Goal: Task Accomplishment & Management: Use online tool/utility

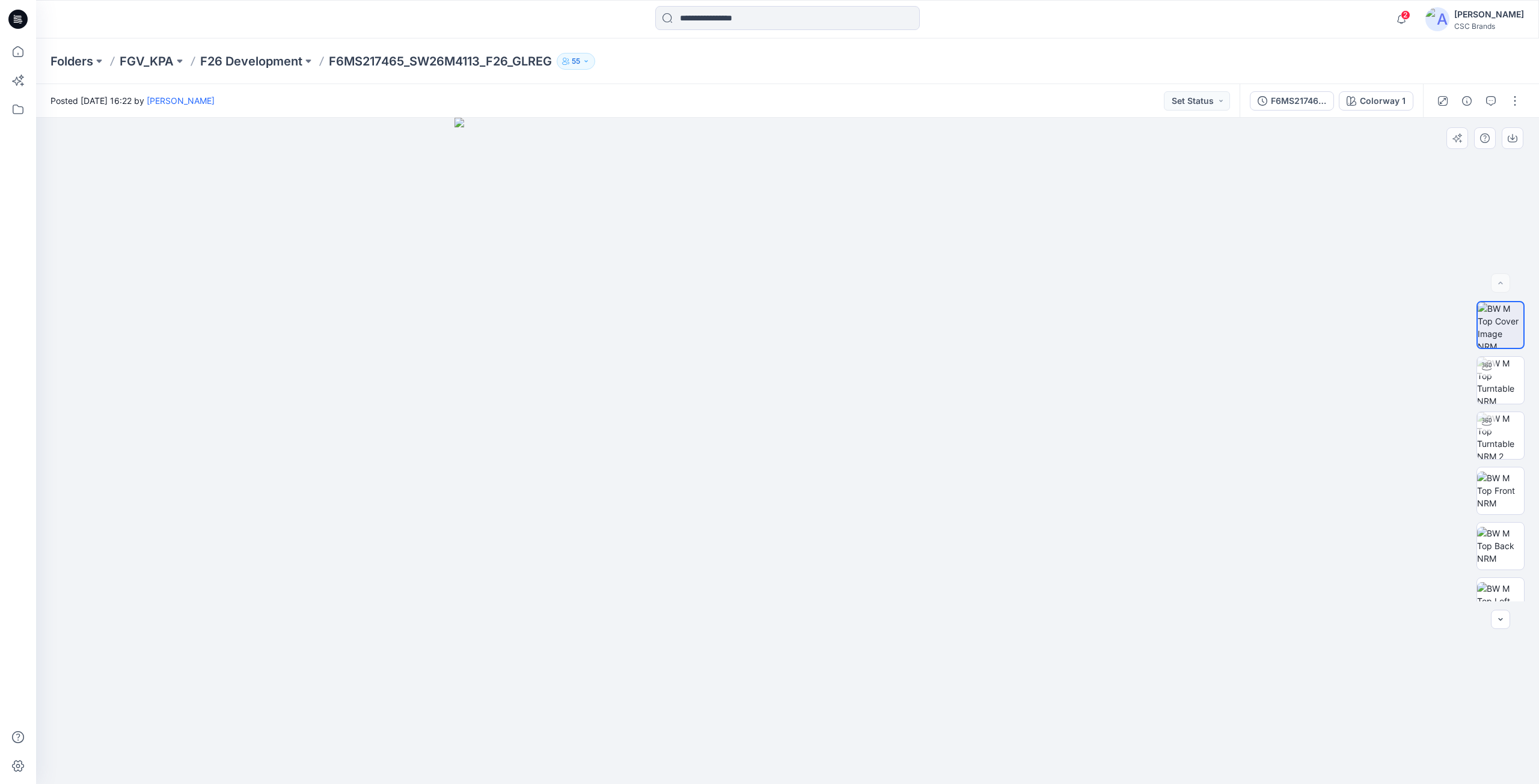
drag, startPoint x: 544, startPoint y: 375, endPoint x: 531, endPoint y: 378, distance: 13.3
click at [531, 378] on img at bounding box center [787, 451] width 666 height 666
click at [1514, 103] on button "button" at bounding box center [1514, 101] width 19 height 19
click at [1473, 166] on button "Edit" at bounding box center [1464, 163] width 111 height 22
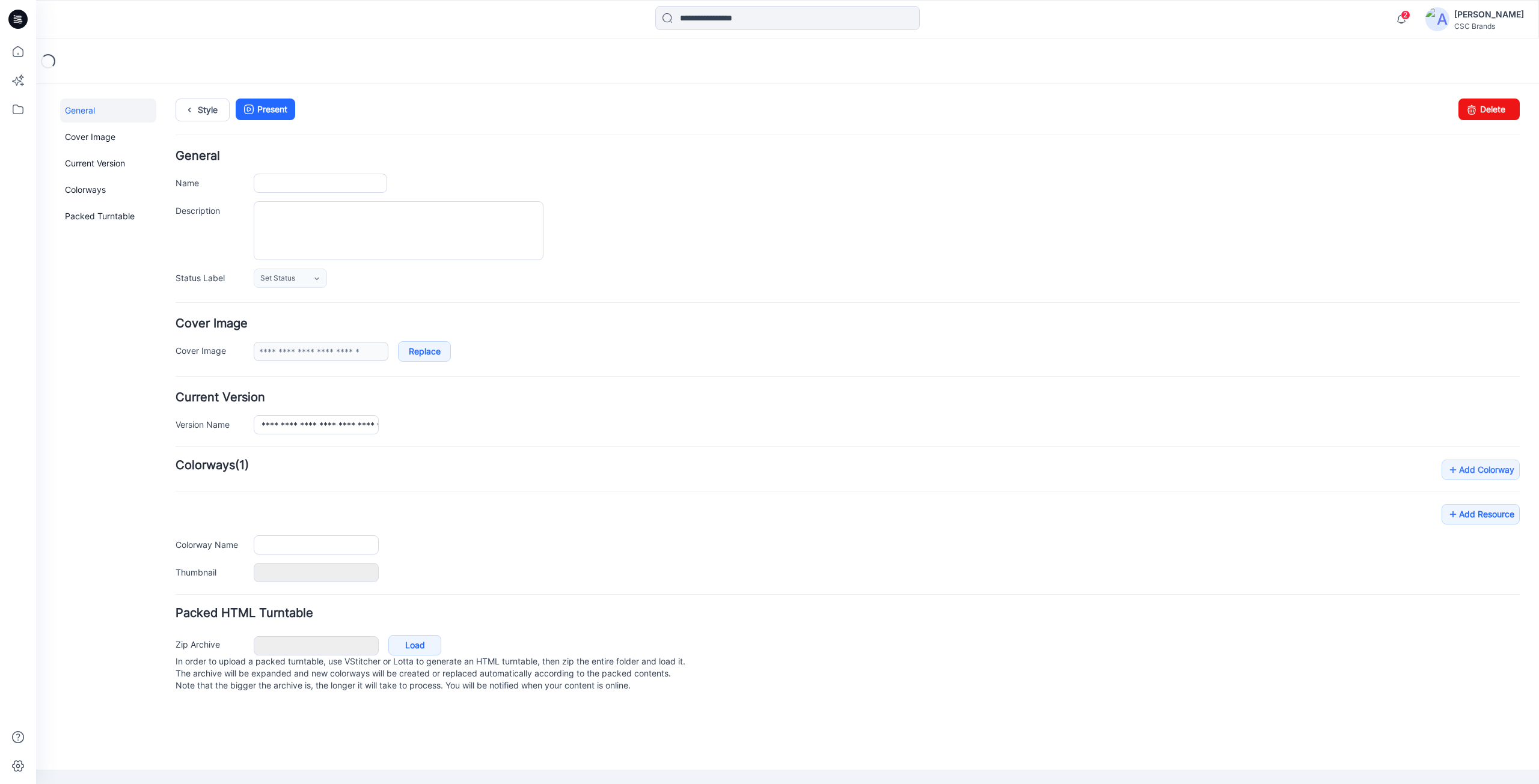
type input "**********"
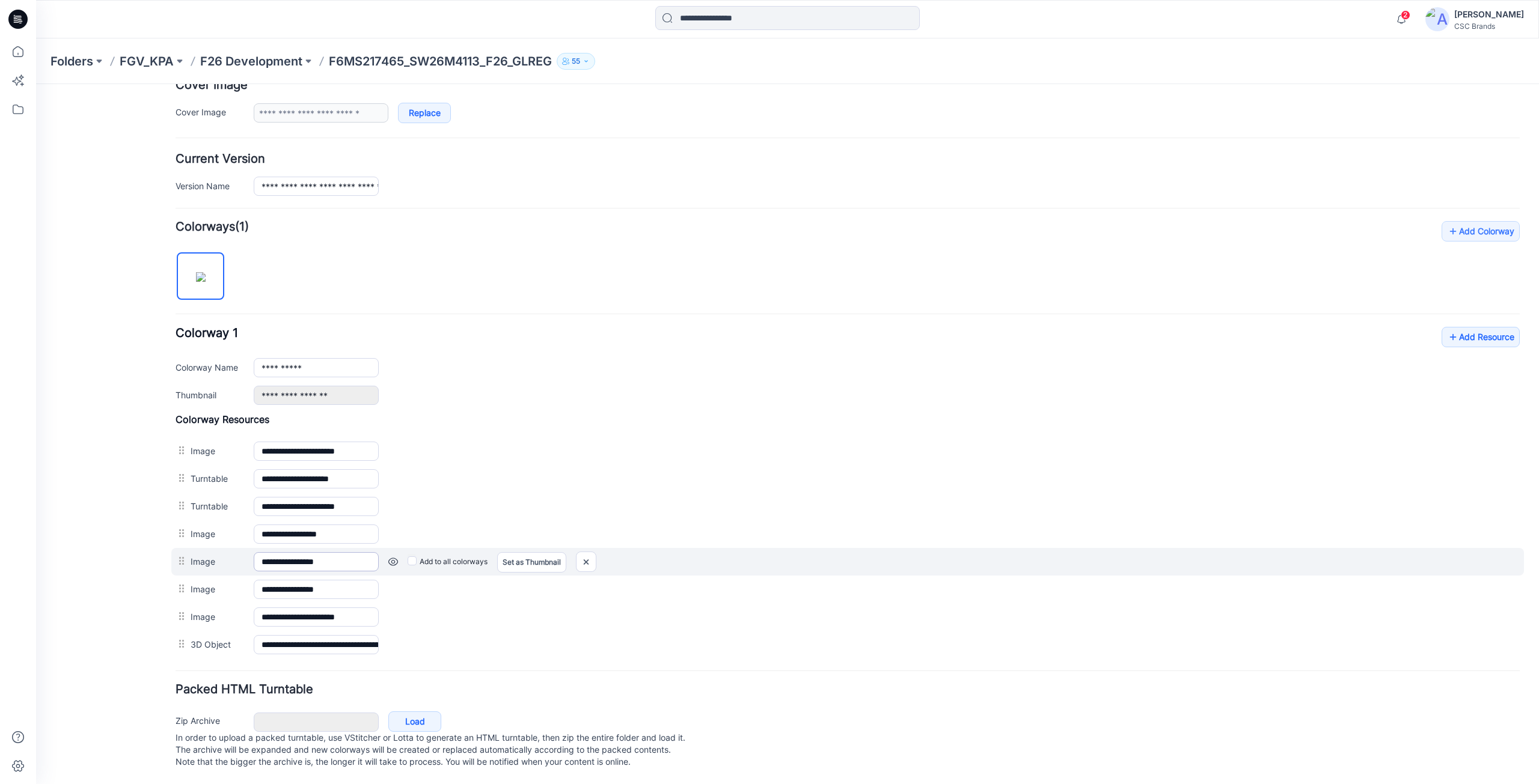
scroll to position [251, 0]
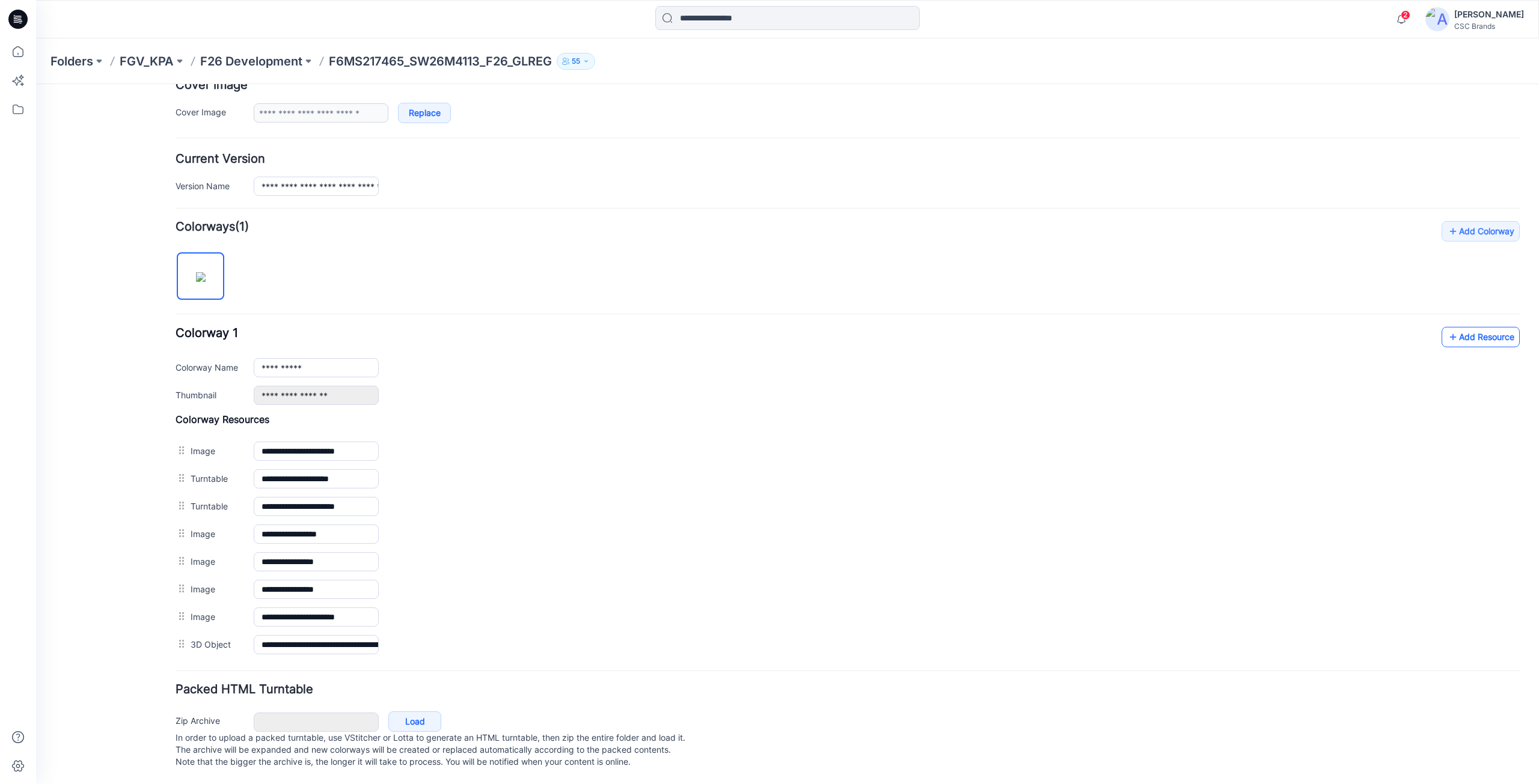
click at [1466, 330] on link "Add Resource" at bounding box center [1481, 337] width 78 height 20
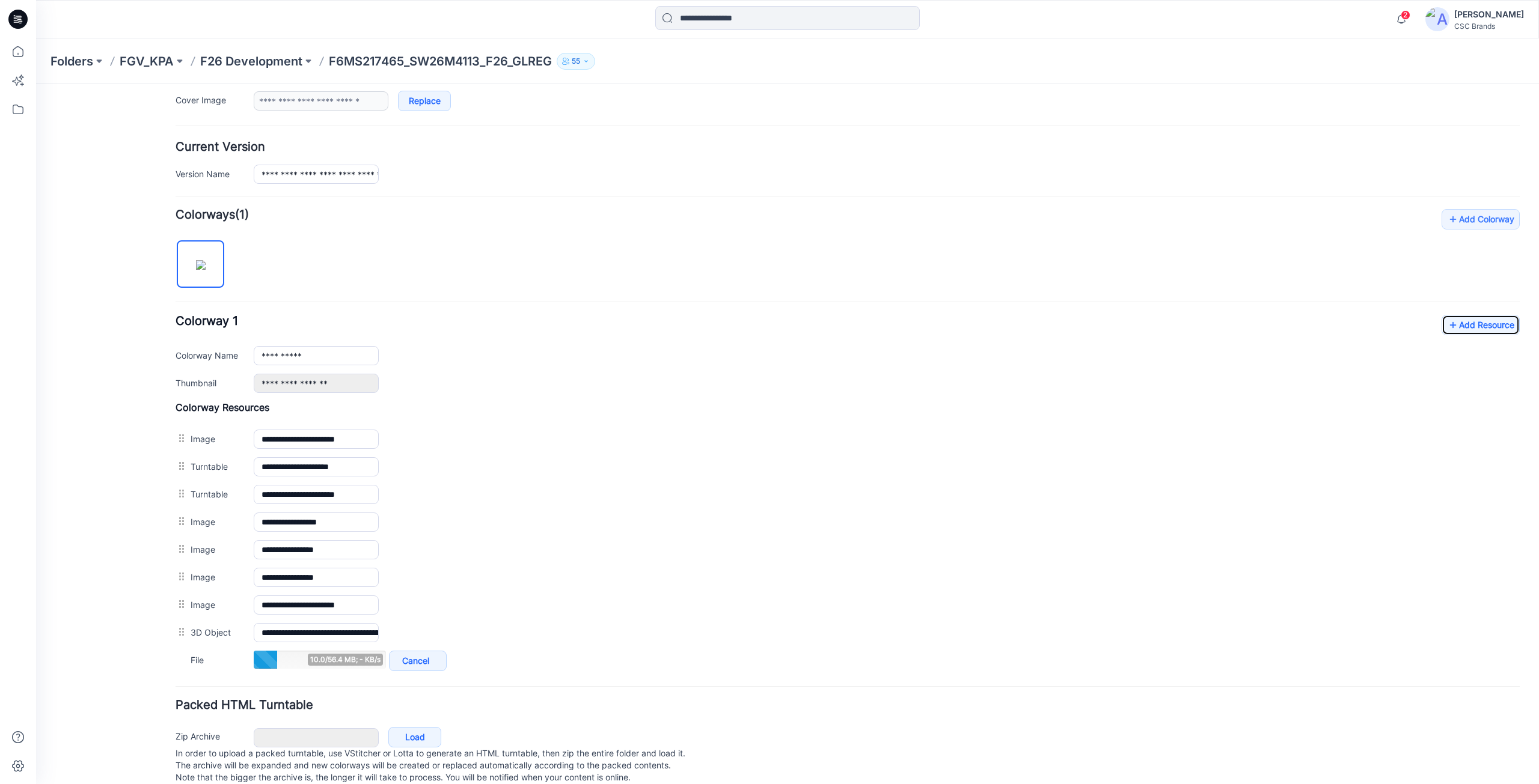
scroll to position [0, 0]
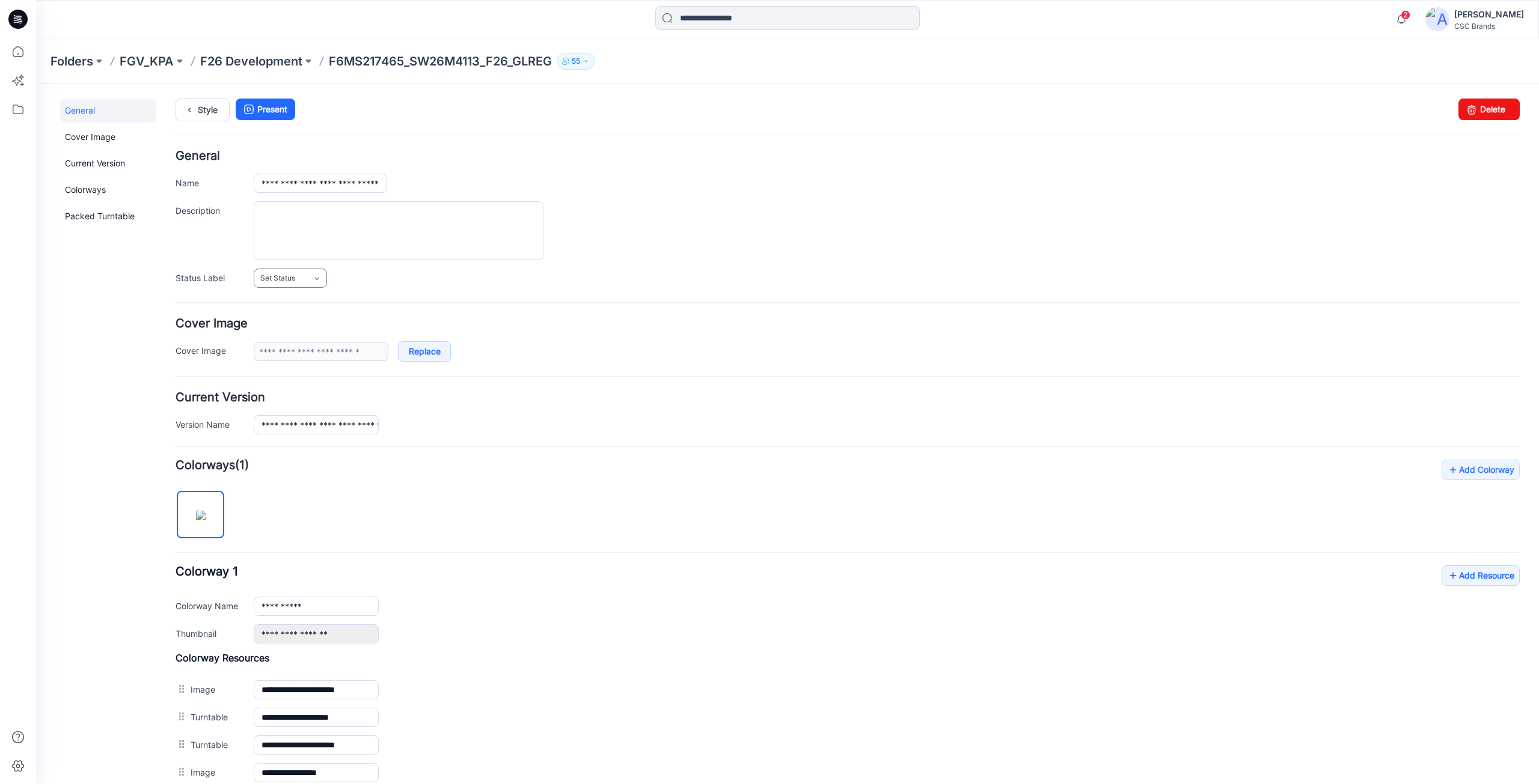
click at [254, 273] on link "Set Status" at bounding box center [290, 278] width 74 height 19
click at [282, 408] on link "F/A Virtual" at bounding box center [302, 409] width 92 height 25
click at [726, 330] on div "**********" at bounding box center [847, 340] width 1344 height 44
